Goal: Task Accomplishment & Management: Use online tool/utility

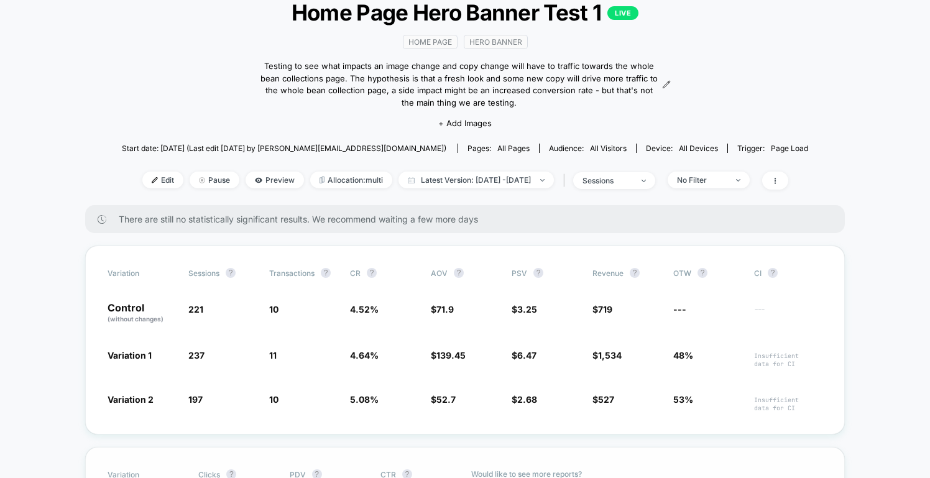
scroll to position [83, 0]
click at [142, 178] on span "Edit" at bounding box center [162, 180] width 41 height 17
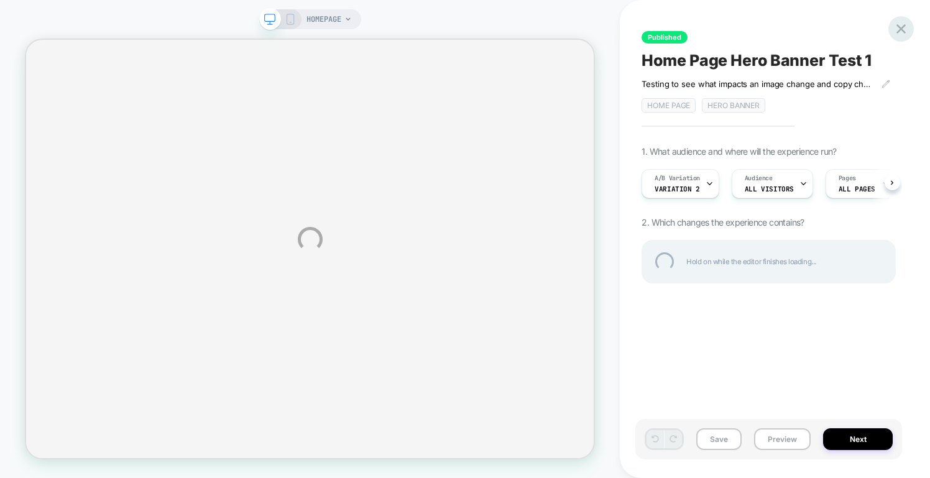
click at [897, 30] on div at bounding box center [900, 28] width 25 height 25
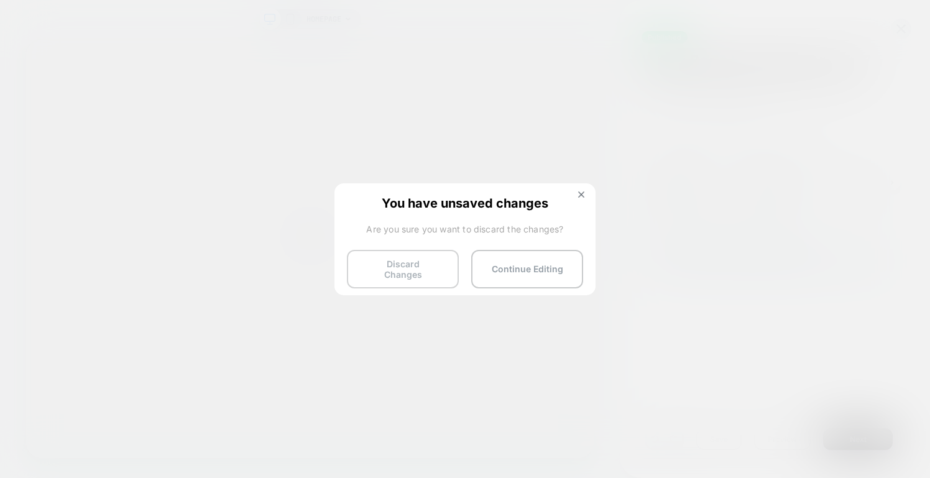
click at [426, 268] on button "Discard Changes" at bounding box center [403, 269] width 112 height 39
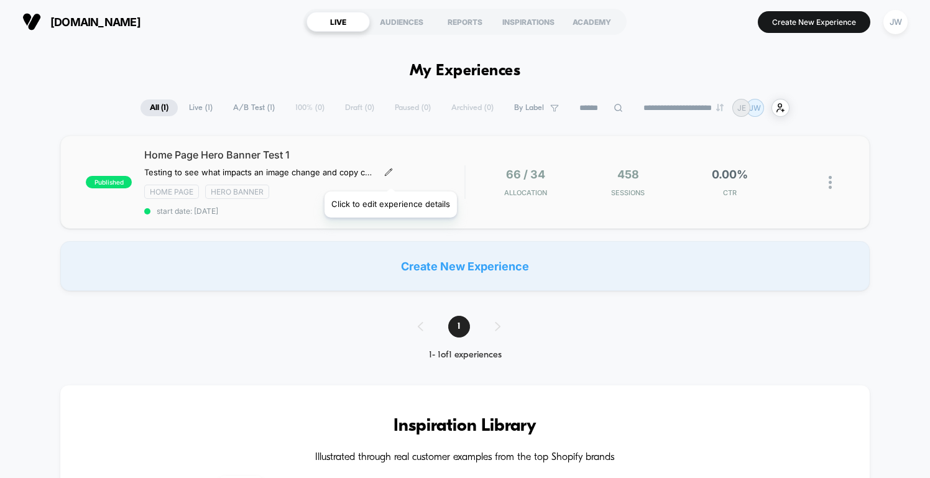
click at [390, 176] on icon at bounding box center [388, 172] width 9 height 9
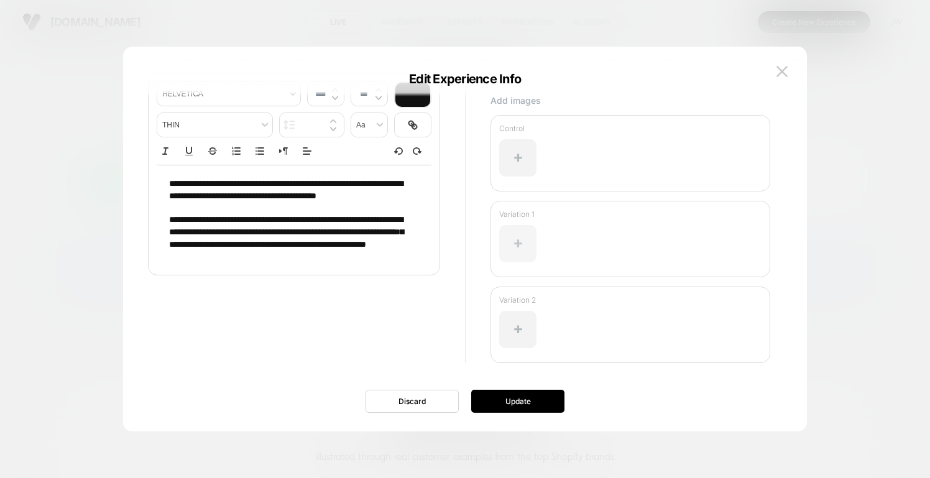
scroll to position [117, 0]
click at [515, 216] on p "Variation 1" at bounding box center [630, 213] width 262 height 9
click at [783, 65] on button at bounding box center [782, 71] width 19 height 19
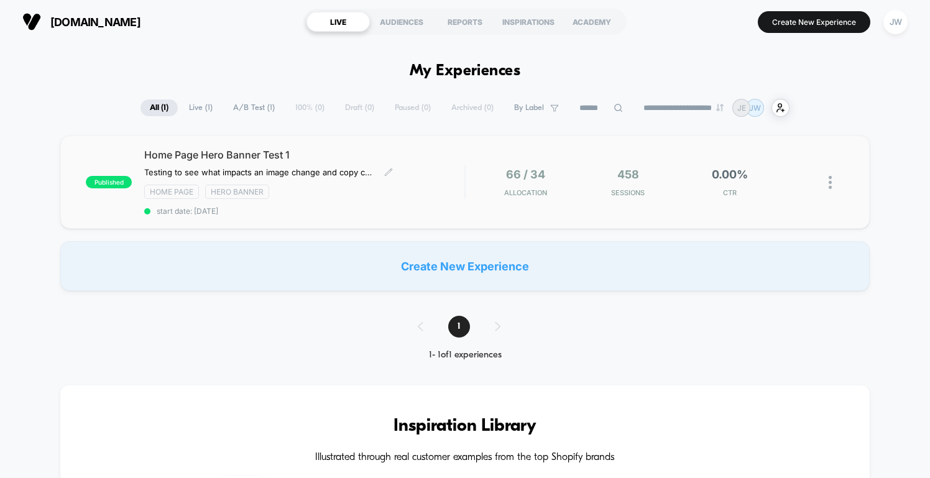
scroll to position [0, 0]
click at [273, 155] on span "Home Page Hero Banner Test 1" at bounding box center [304, 155] width 320 height 12
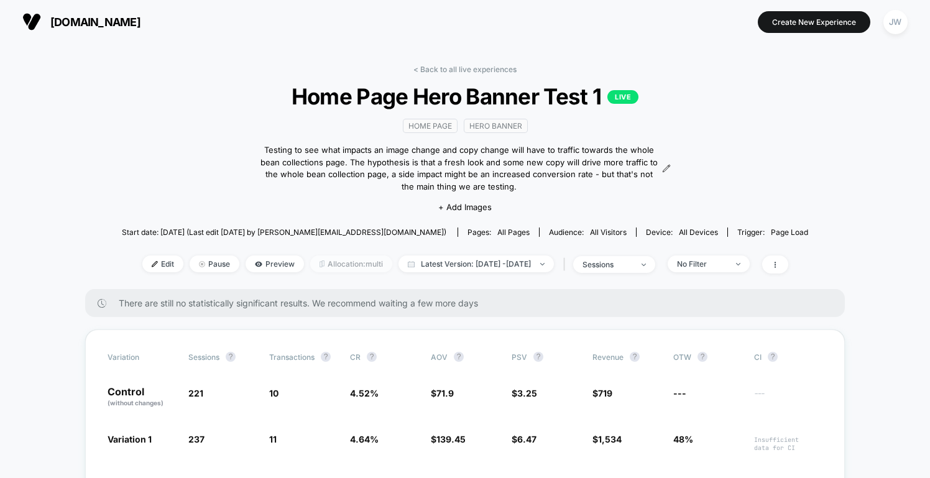
click at [338, 262] on span "Allocation: multi" at bounding box center [351, 263] width 82 height 17
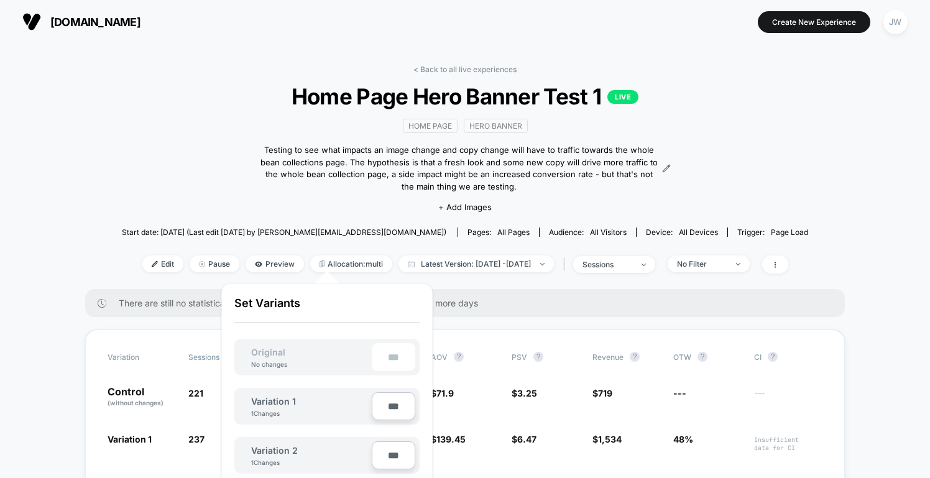
click at [162, 170] on div "< Back to all live experiences Home Page Hero Banner Test 1 LIVE home page hero…" at bounding box center [465, 177] width 686 height 224
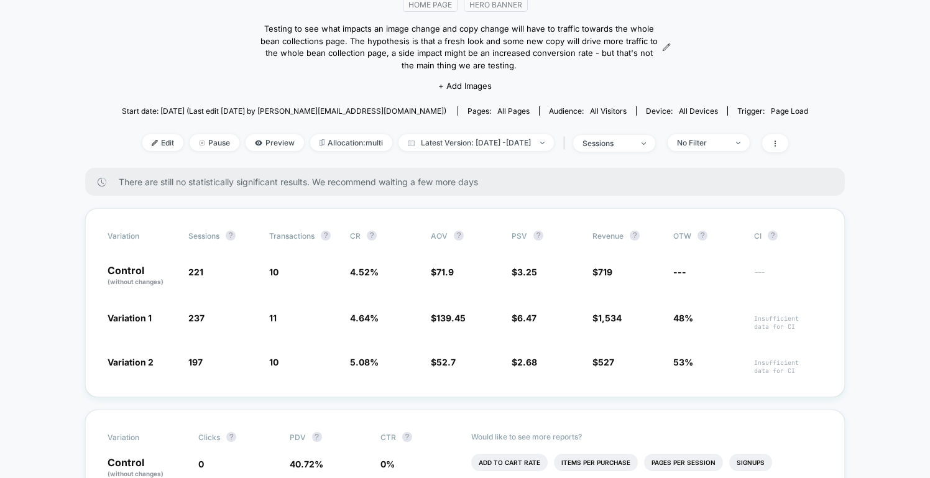
scroll to position [129, 0]
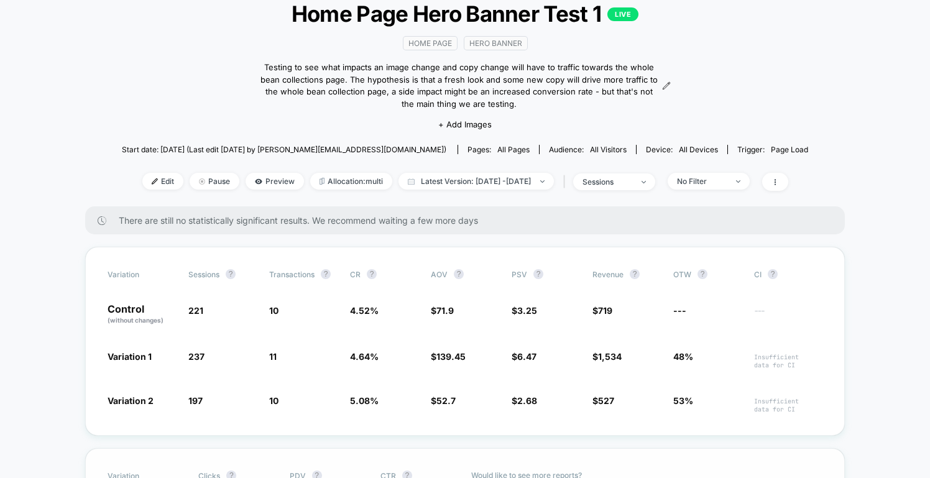
scroll to position [78, 0]
